Goal: Transaction & Acquisition: Purchase product/service

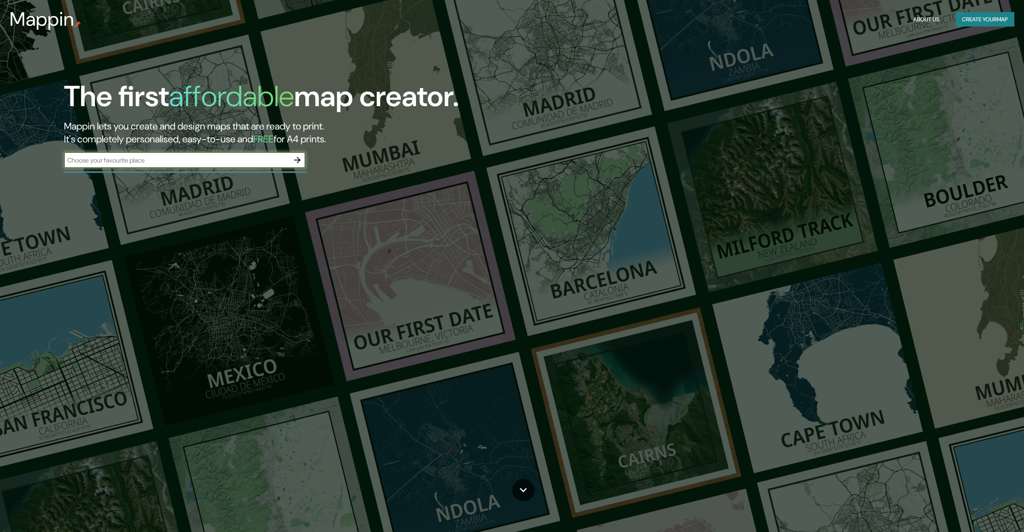
click at [285, 157] on input "text" at bounding box center [176, 160] width 225 height 9
click at [294, 158] on icon "button" at bounding box center [298, 160] width 10 height 10
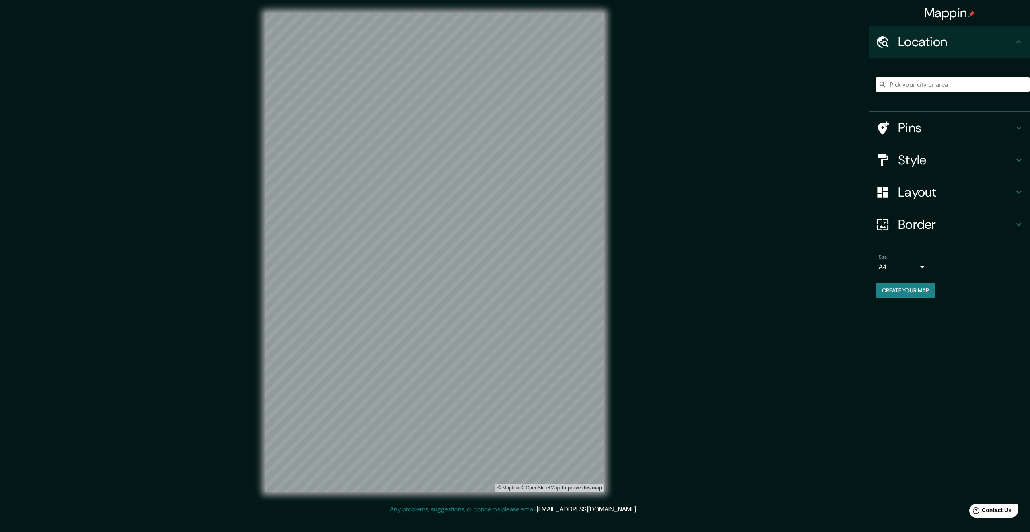
click at [931, 134] on h4 "Pins" at bounding box center [956, 128] width 116 height 16
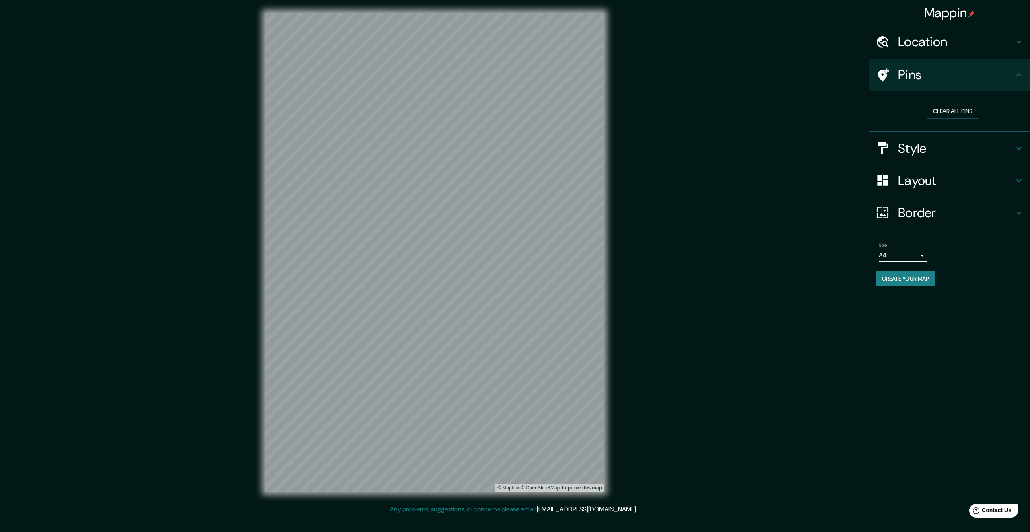
click at [946, 78] on h4 "Pins" at bounding box center [956, 75] width 116 height 16
click at [944, 149] on h4 "Style" at bounding box center [956, 148] width 116 height 16
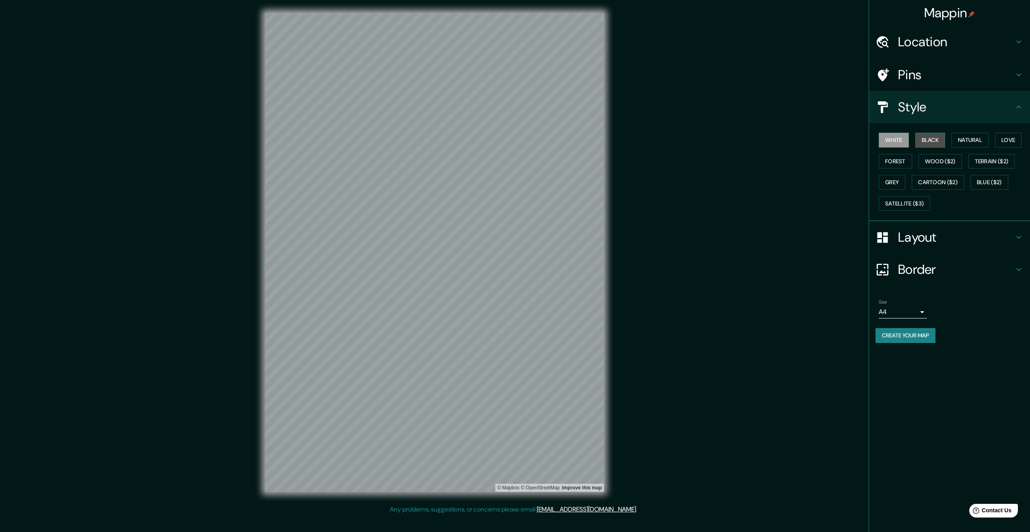
click at [935, 138] on button "Black" at bounding box center [930, 140] width 30 height 15
click at [974, 140] on button "Natural" at bounding box center [970, 140] width 37 height 15
click at [1007, 139] on button "Love" at bounding box center [1008, 140] width 27 height 15
click at [901, 159] on button "Forest" at bounding box center [895, 161] width 33 height 15
click at [942, 159] on button "Wood ($2)" at bounding box center [940, 161] width 43 height 15
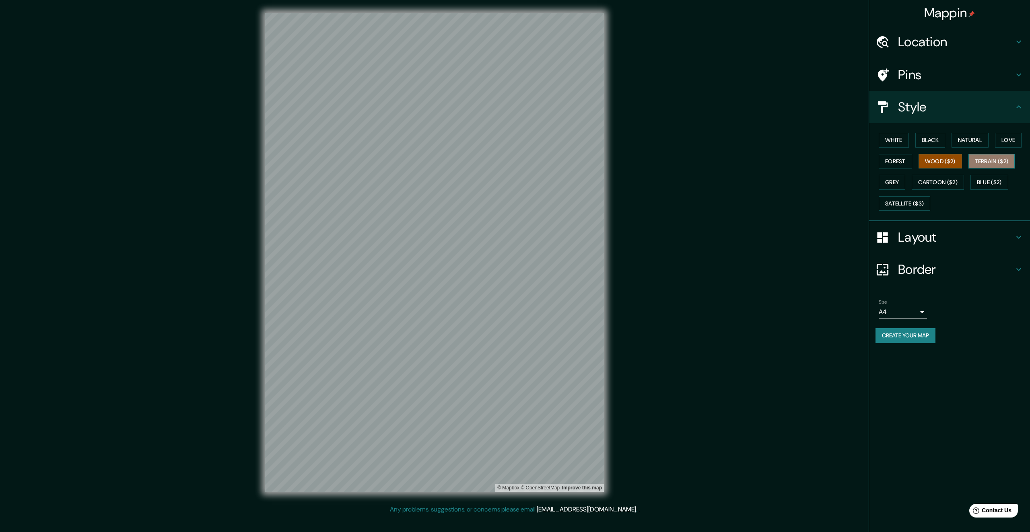
click at [982, 164] on button "Terrain ($2)" at bounding box center [991, 161] width 47 height 15
click at [903, 183] on button "Grey" at bounding box center [892, 182] width 27 height 15
click at [924, 182] on button "Cartoon ($2)" at bounding box center [938, 182] width 52 height 15
click at [985, 184] on button "Blue ($2)" at bounding box center [989, 182] width 38 height 15
click at [923, 203] on button "Satellite ($3)" at bounding box center [905, 203] width 52 height 15
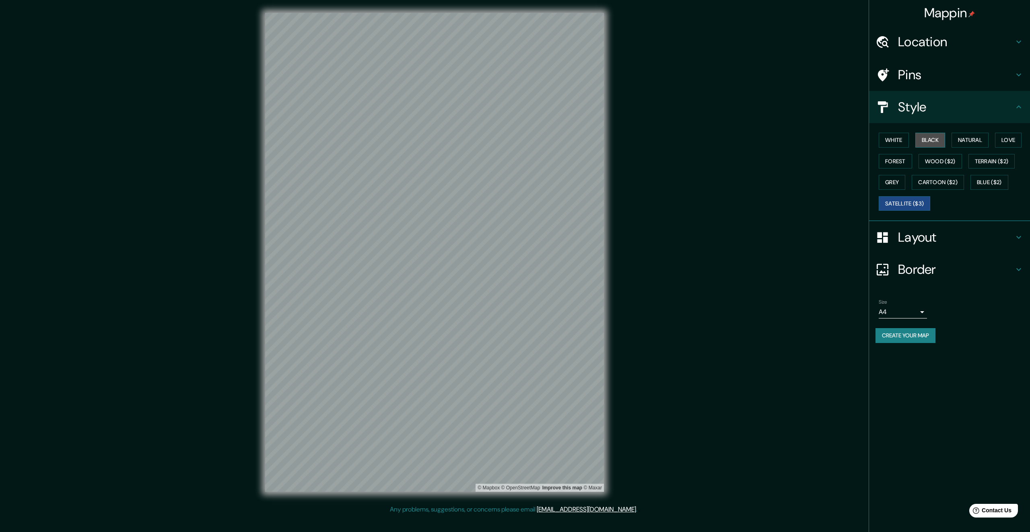
click at [939, 141] on button "Black" at bounding box center [930, 140] width 30 height 15
click at [905, 140] on button "White" at bounding box center [894, 140] width 30 height 15
click at [970, 142] on button "Natural" at bounding box center [970, 140] width 37 height 15
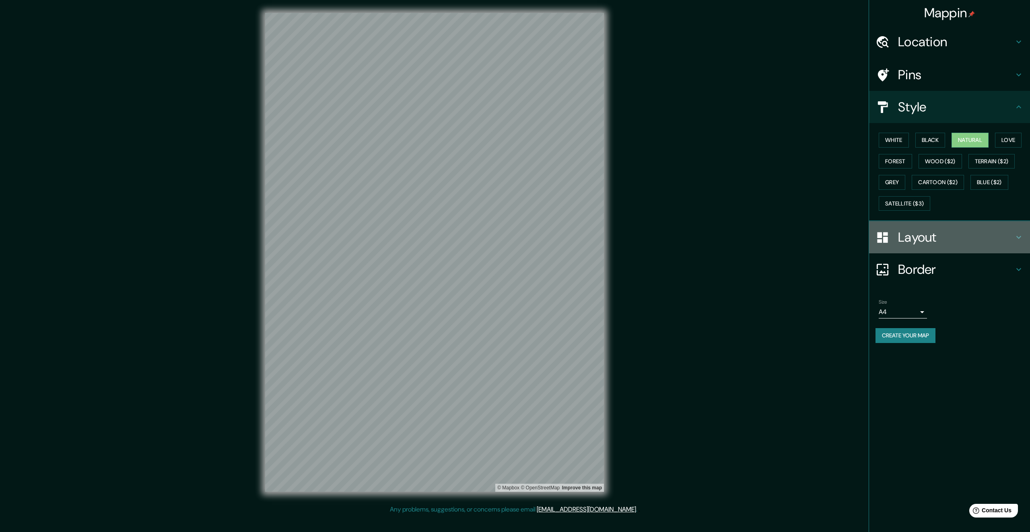
click at [919, 228] on div "Layout" at bounding box center [949, 237] width 161 height 32
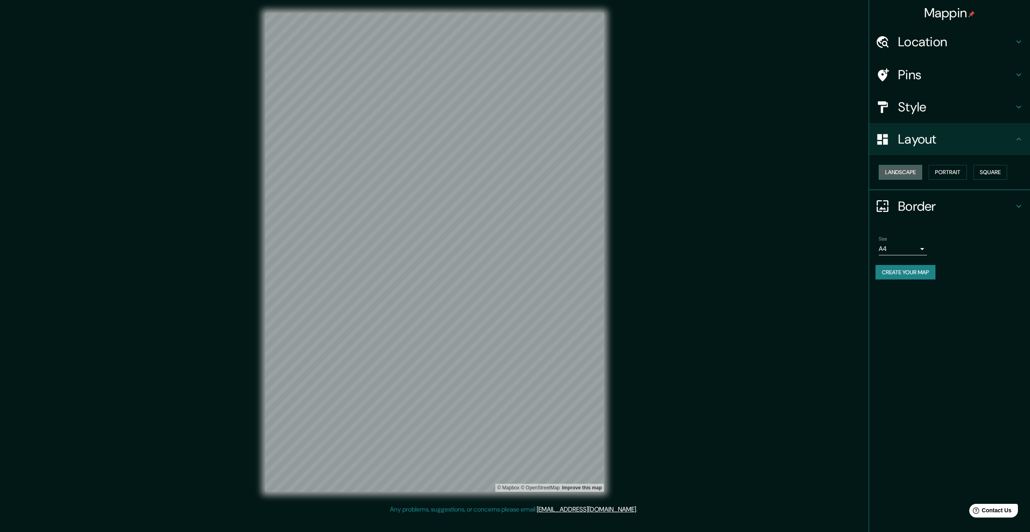
click at [910, 170] on button "Landscape" at bounding box center [900, 172] width 43 height 15
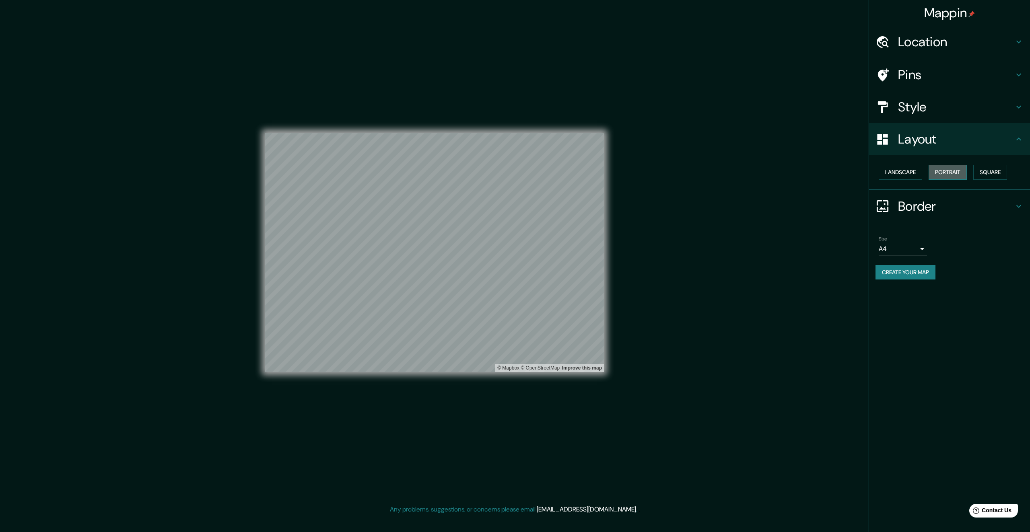
click at [951, 171] on button "Portrait" at bounding box center [948, 172] width 38 height 15
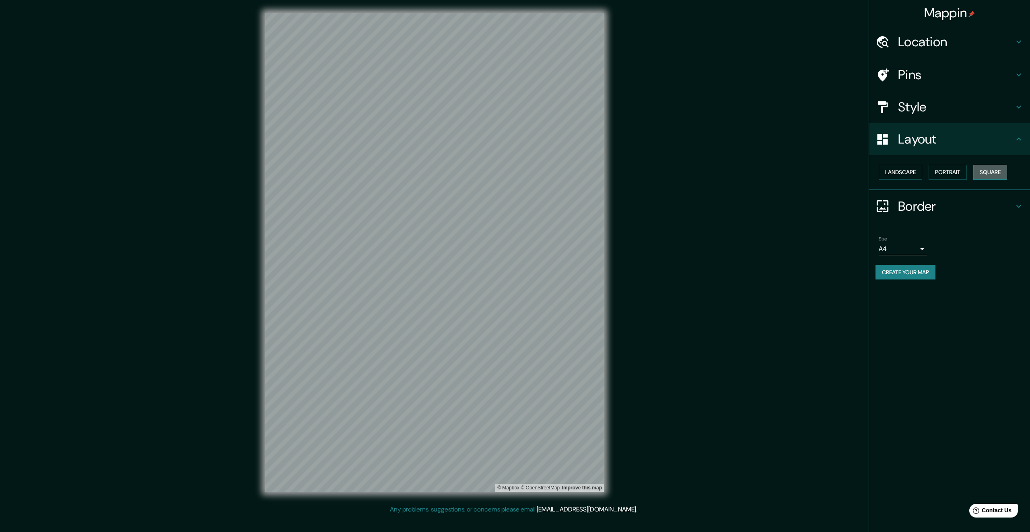
click at [987, 173] on button "Square" at bounding box center [990, 172] width 34 height 15
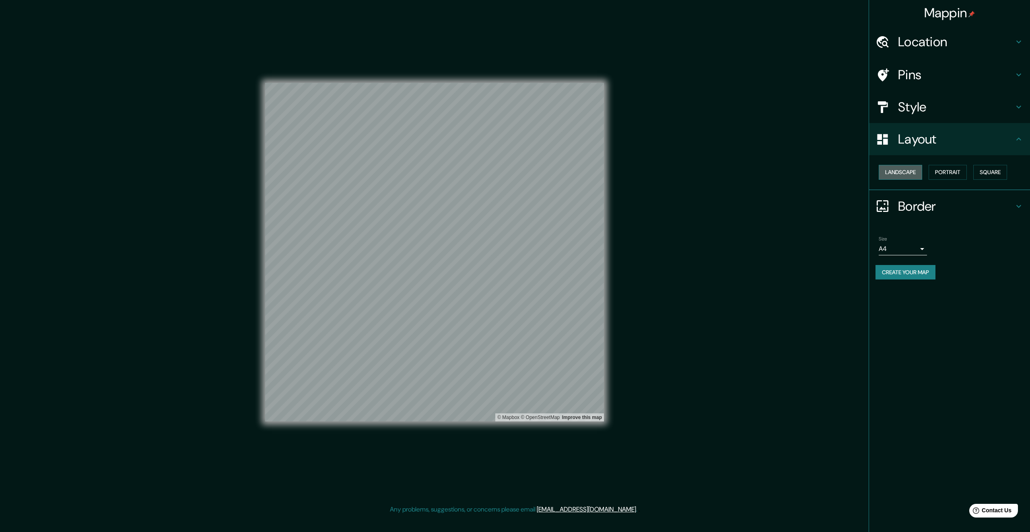
click at [906, 178] on button "Landscape" at bounding box center [900, 172] width 43 height 15
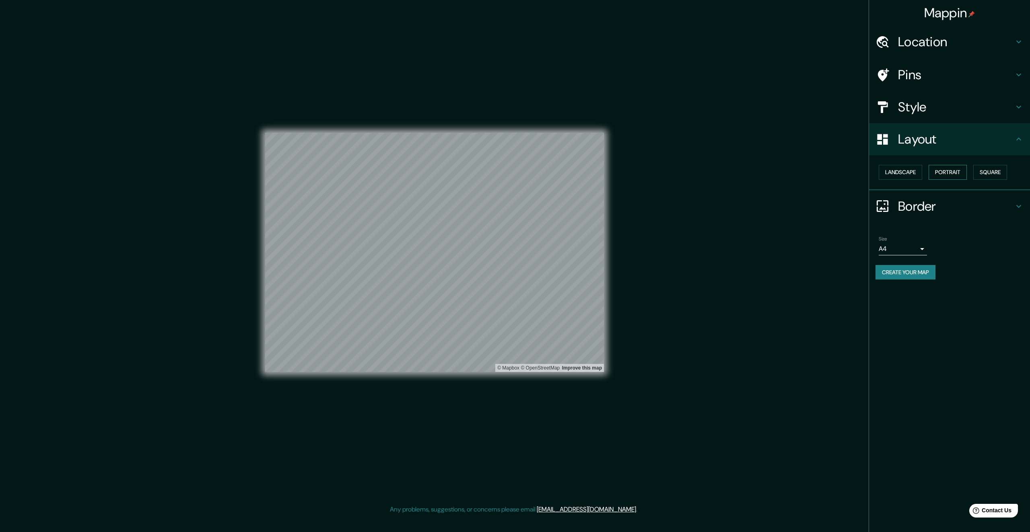
click at [939, 177] on button "Portrait" at bounding box center [948, 172] width 38 height 15
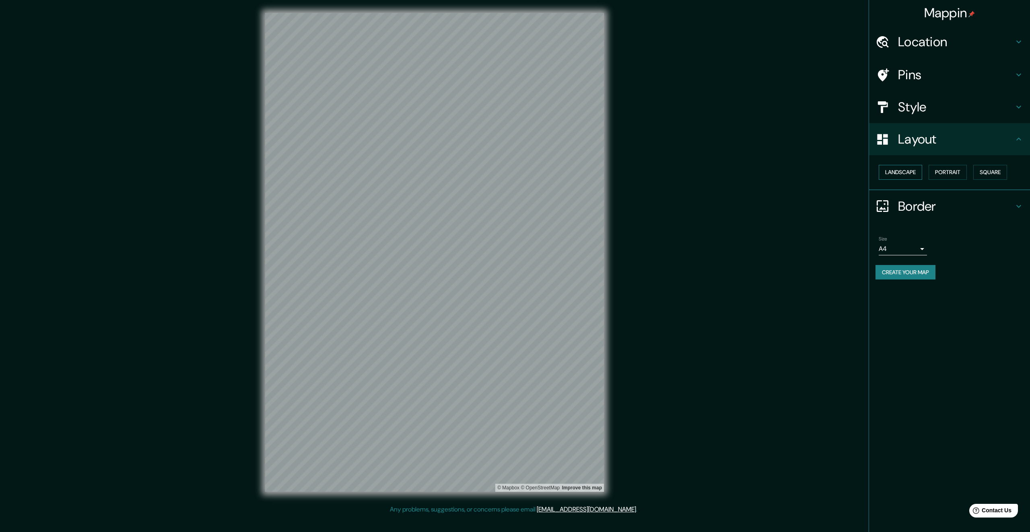
click at [919, 176] on button "Landscape" at bounding box center [900, 172] width 43 height 15
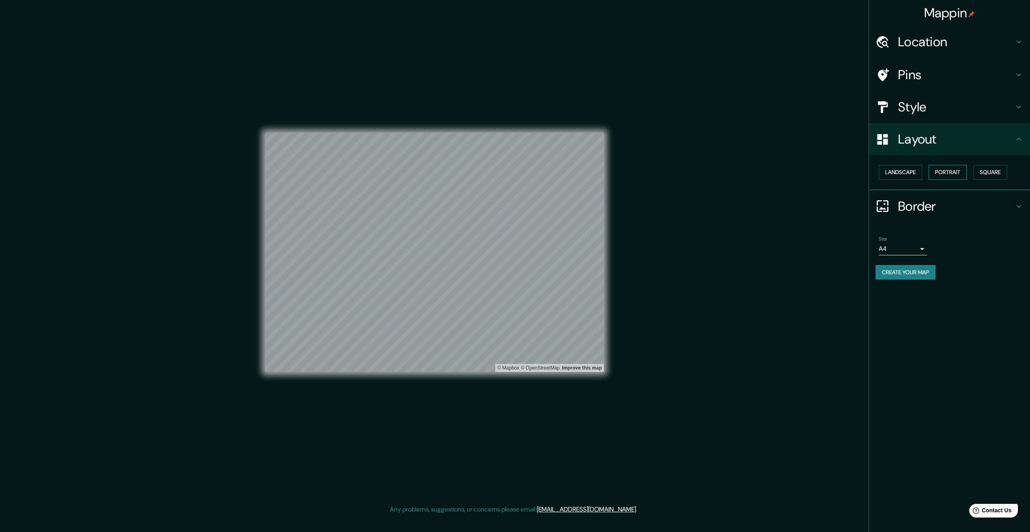
click at [952, 176] on button "Portrait" at bounding box center [948, 172] width 38 height 15
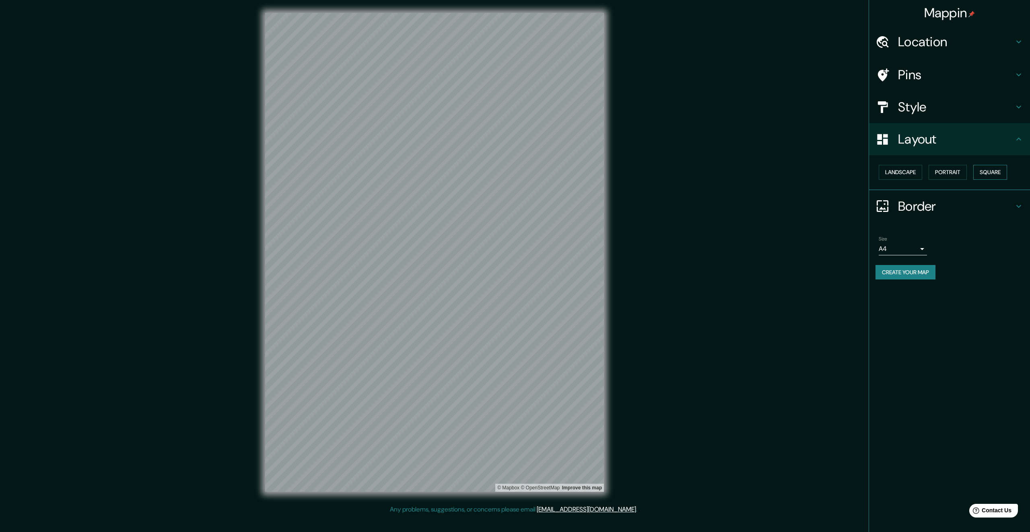
click at [999, 171] on button "Square" at bounding box center [990, 172] width 34 height 15
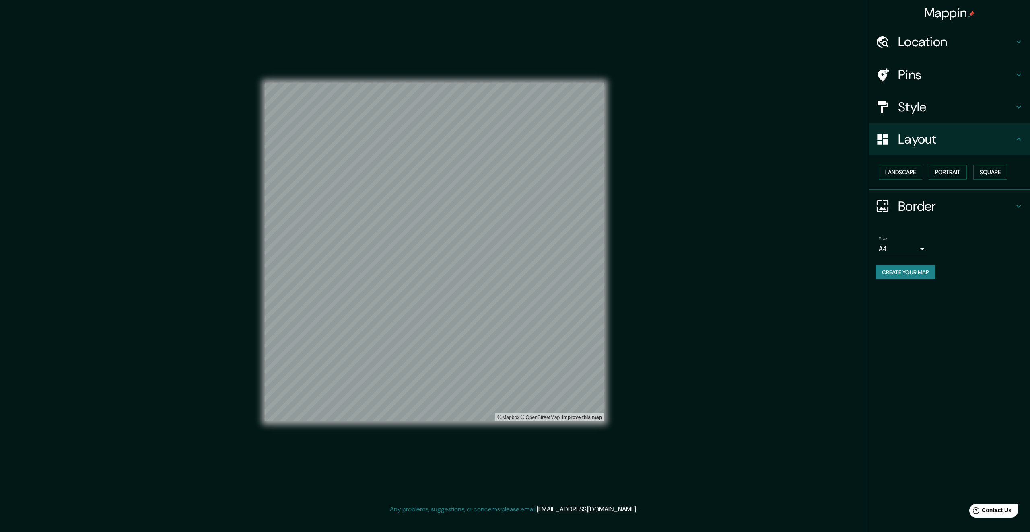
click at [977, 200] on h4 "Border" at bounding box center [956, 206] width 116 height 16
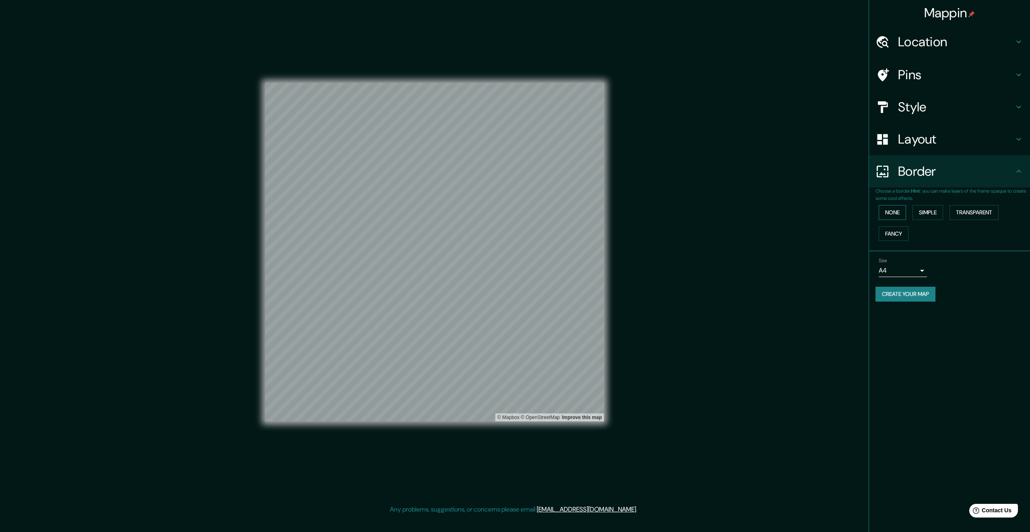
click at [897, 214] on button "None" at bounding box center [892, 212] width 27 height 15
click at [933, 210] on button "Simple" at bounding box center [928, 212] width 31 height 15
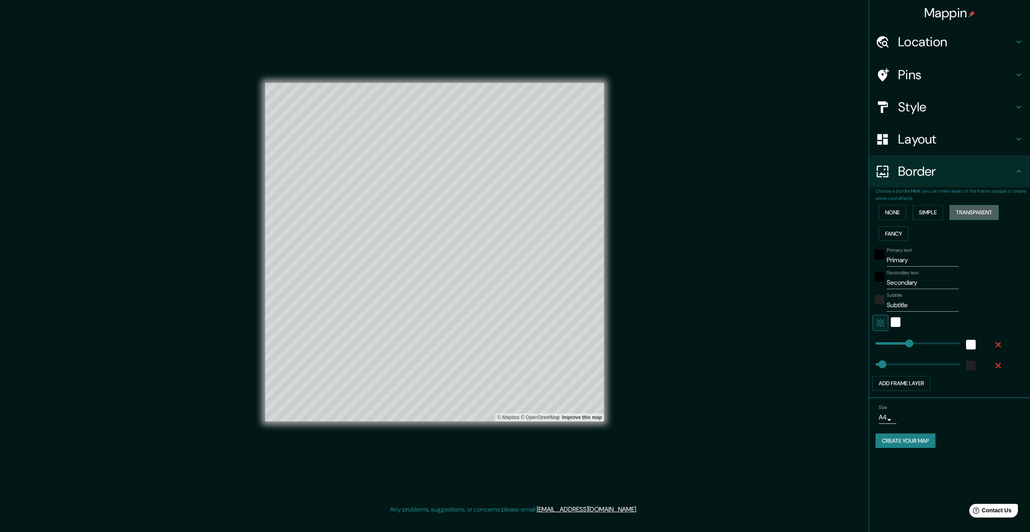
click at [970, 210] on button "Transparent" at bounding box center [974, 212] width 49 height 15
click at [903, 232] on button "Fancy" at bounding box center [894, 234] width 30 height 15
click at [911, 209] on div "None Simple Transparent Fancy" at bounding box center [953, 223] width 155 height 42
click at [900, 214] on button "None" at bounding box center [892, 212] width 27 height 15
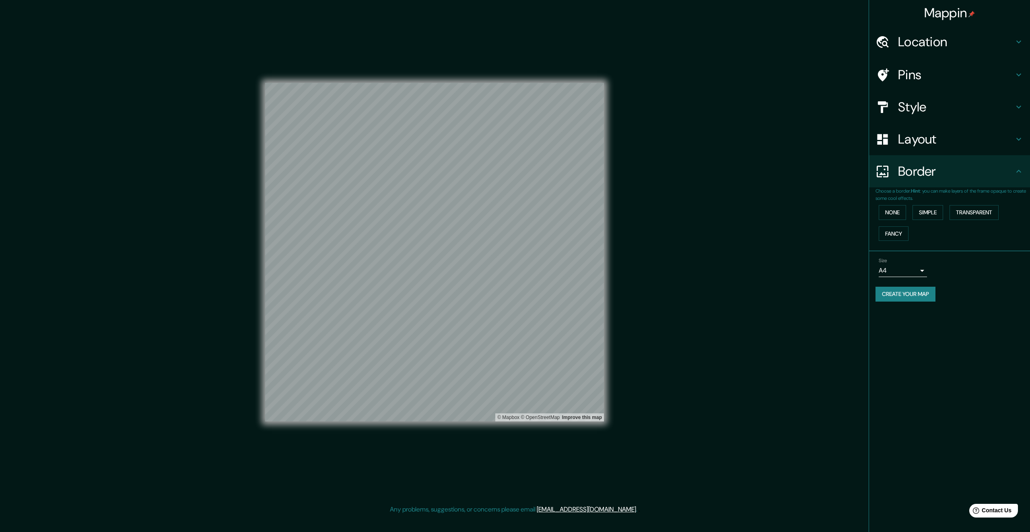
click at [921, 109] on h4 "Style" at bounding box center [956, 107] width 116 height 16
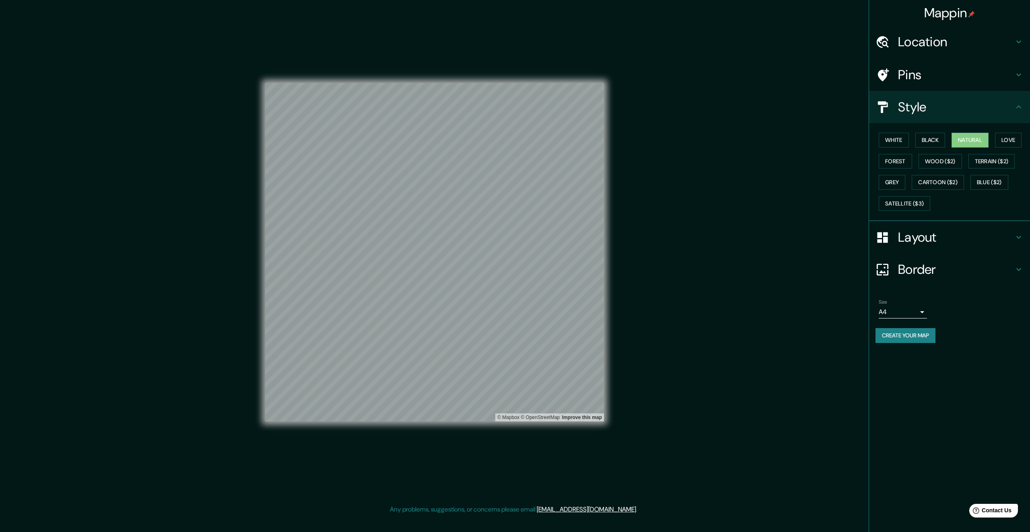
click at [920, 76] on h4 "Pins" at bounding box center [956, 75] width 116 height 16
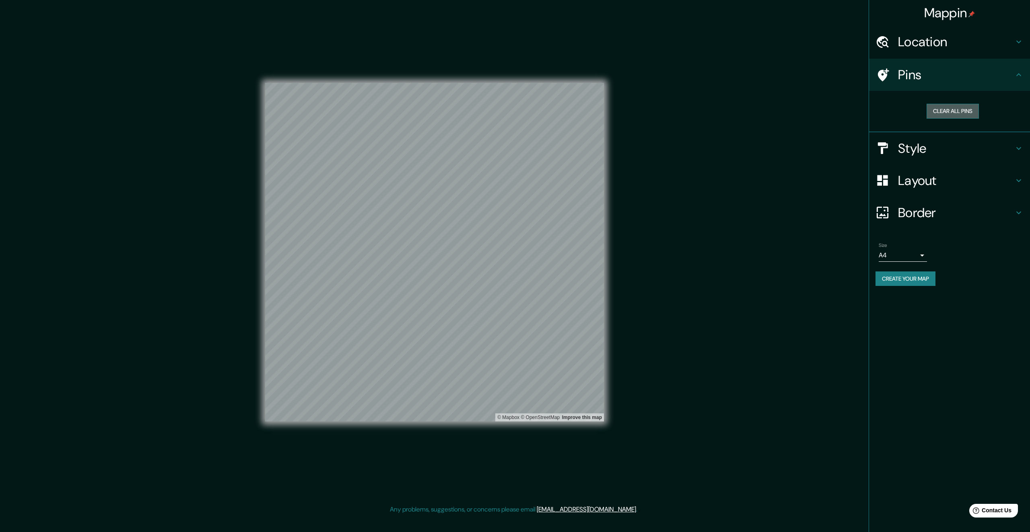
click at [947, 106] on button "Clear all pins" at bounding box center [953, 111] width 52 height 15
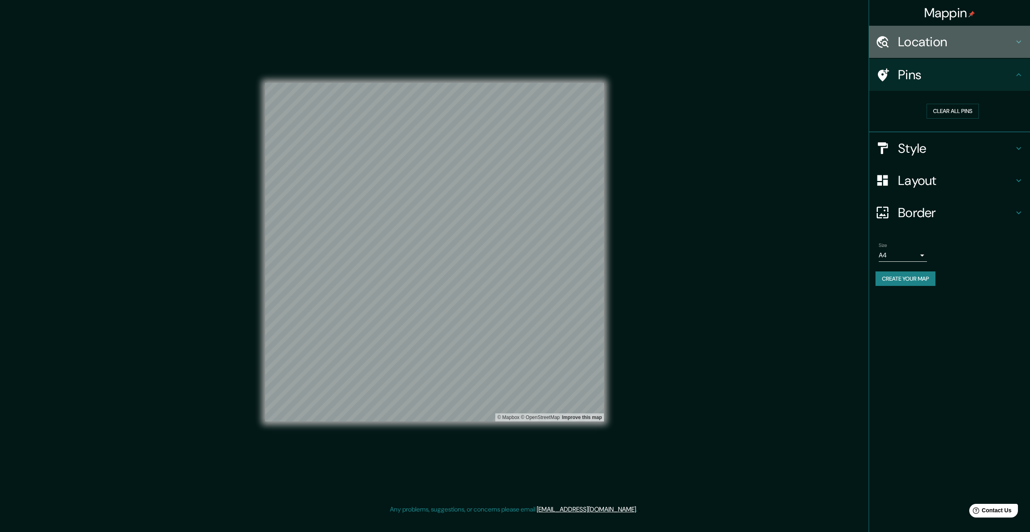
click at [909, 37] on h4 "Location" at bounding box center [956, 42] width 116 height 16
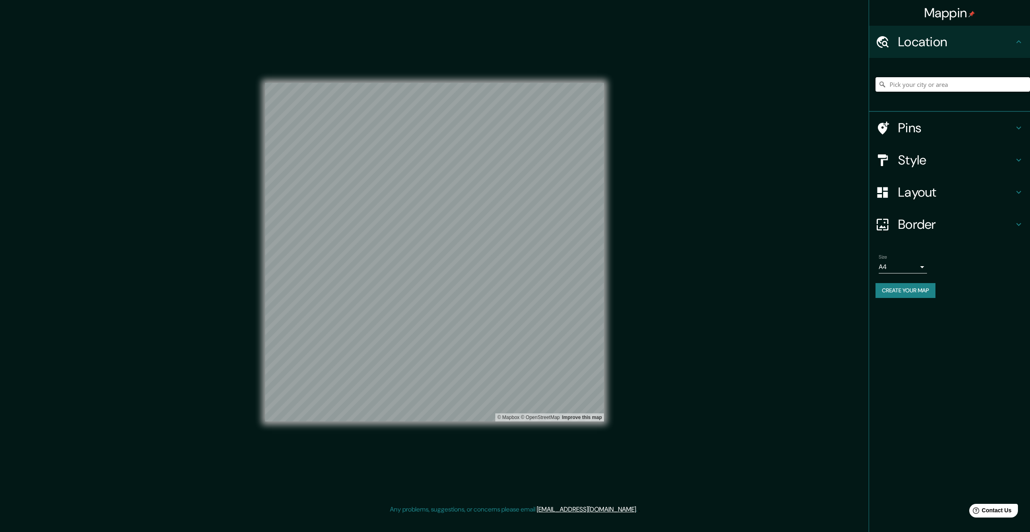
click at [902, 90] on input "Pick your city or area" at bounding box center [953, 84] width 155 height 14
click at [930, 122] on h4 "Pins" at bounding box center [956, 128] width 116 height 16
